Goal: Contribute content

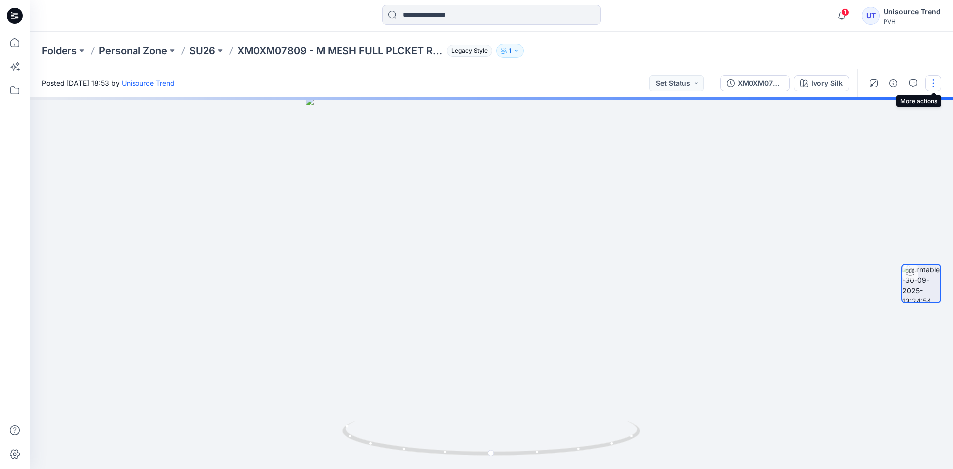
click at [930, 85] on button "button" at bounding box center [933, 83] width 16 height 16
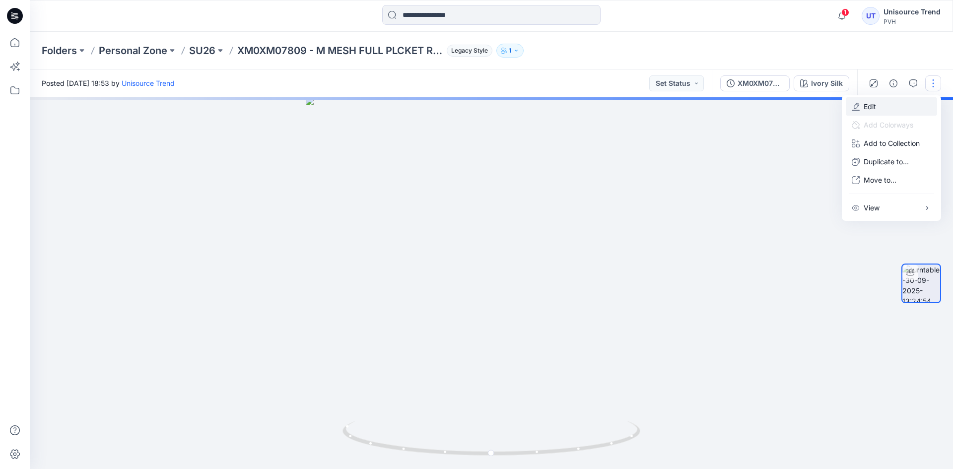
click at [896, 111] on button "Edit" at bounding box center [890, 106] width 91 height 18
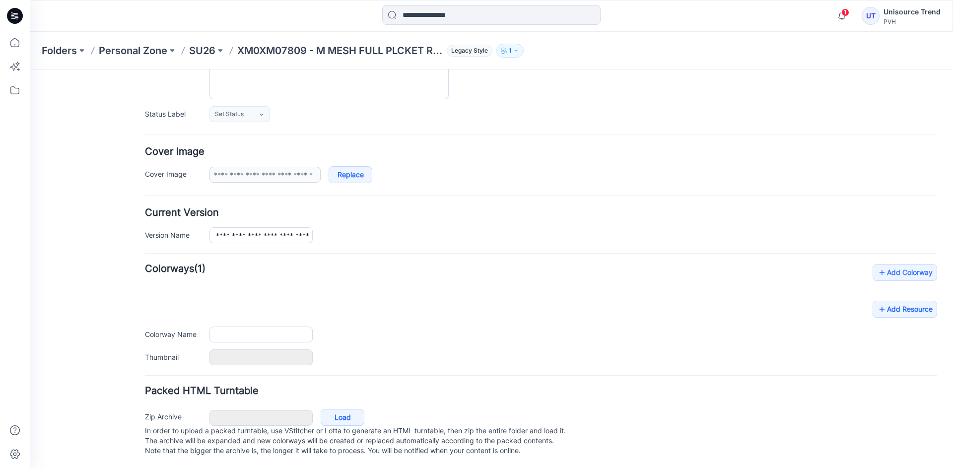
type input "**********"
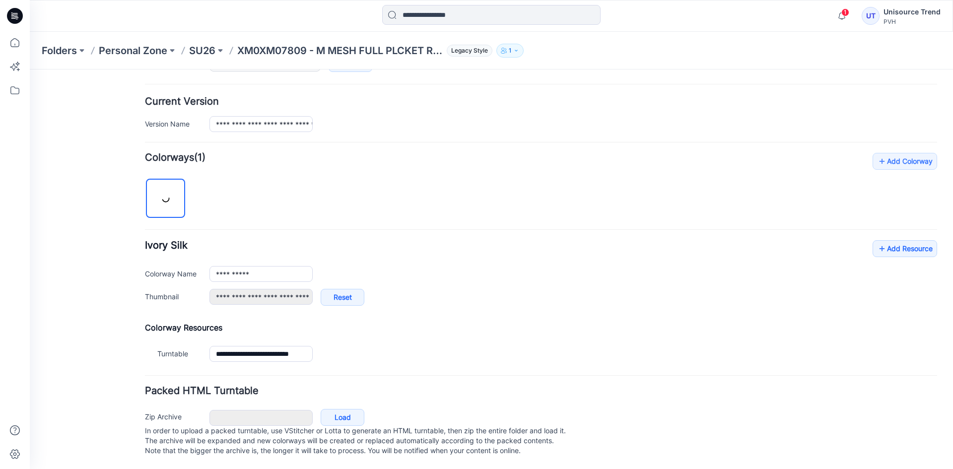
scroll to position [237, 0]
click at [881, 240] on link "Add Resource" at bounding box center [904, 248] width 64 height 17
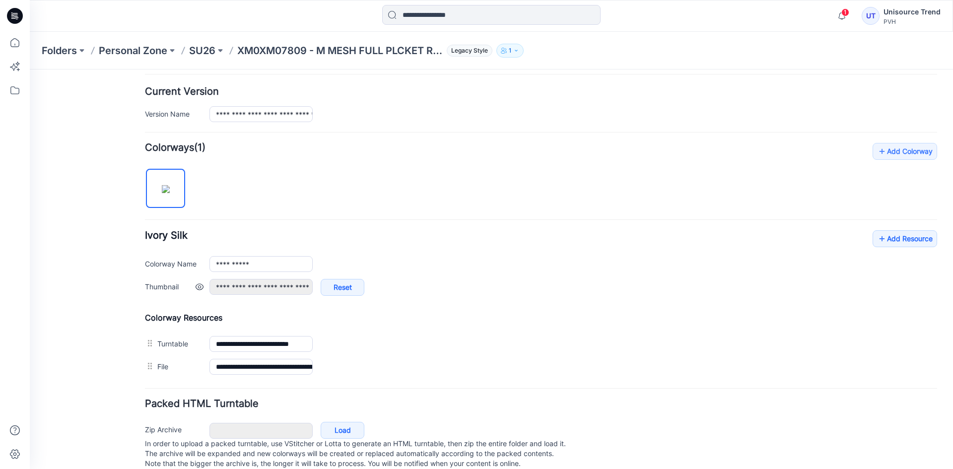
scroll to position [0, 0]
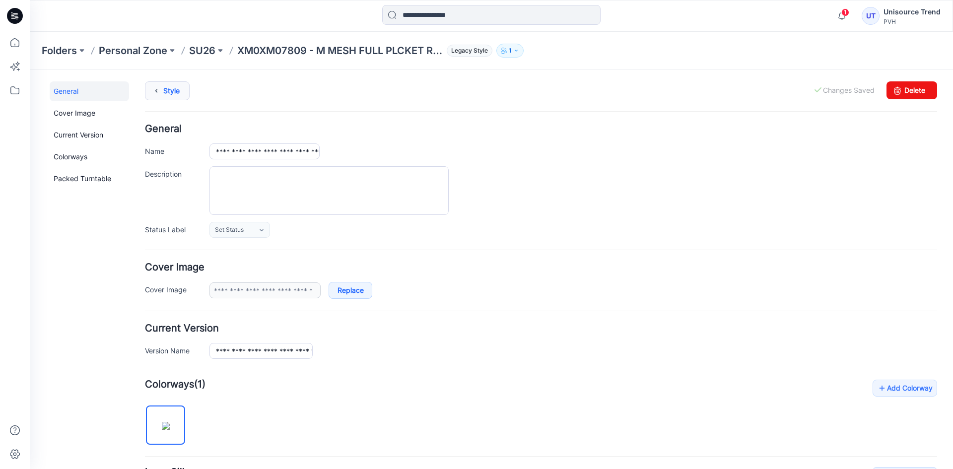
click at [163, 86] on icon at bounding box center [156, 91] width 14 height 18
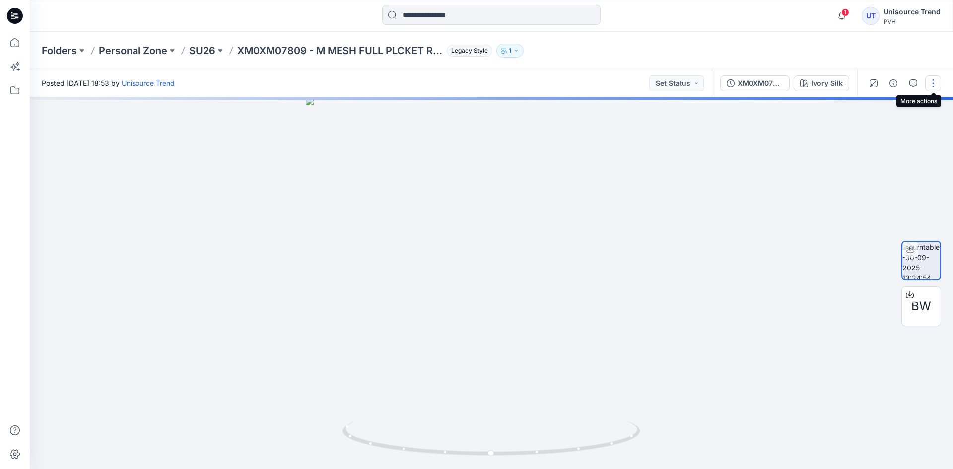
click at [929, 79] on button "button" at bounding box center [933, 83] width 16 height 16
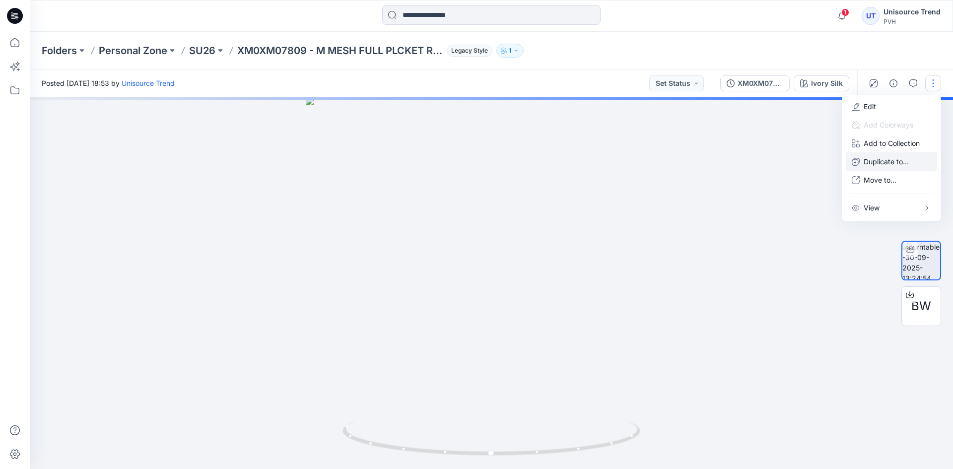
click at [886, 160] on p "Duplicate to..." at bounding box center [885, 161] width 45 height 10
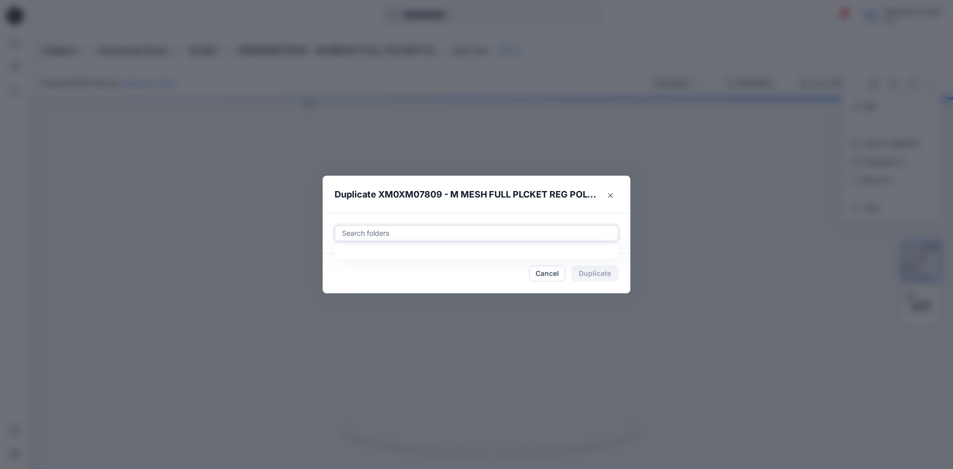
click at [469, 231] on div at bounding box center [476, 233] width 271 height 12
click at [352, 260] on div at bounding box center [349, 258] width 8 height 8
type input "********"
click at [331, 282] on footer "Cancel Duplicate" at bounding box center [476, 274] width 308 height 40
click at [579, 274] on button "Duplicate" at bounding box center [594, 273] width 47 height 16
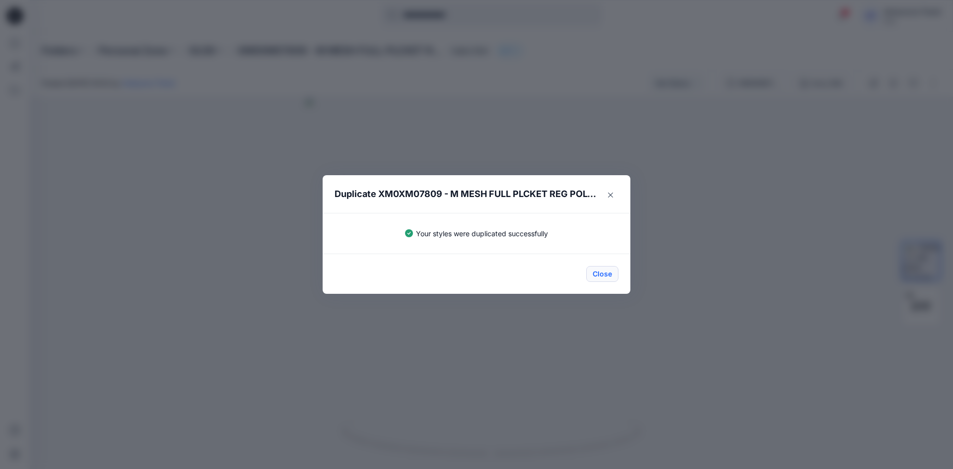
click at [588, 275] on button "Close" at bounding box center [602, 274] width 32 height 16
